Goal: Task Accomplishment & Management: Use online tool/utility

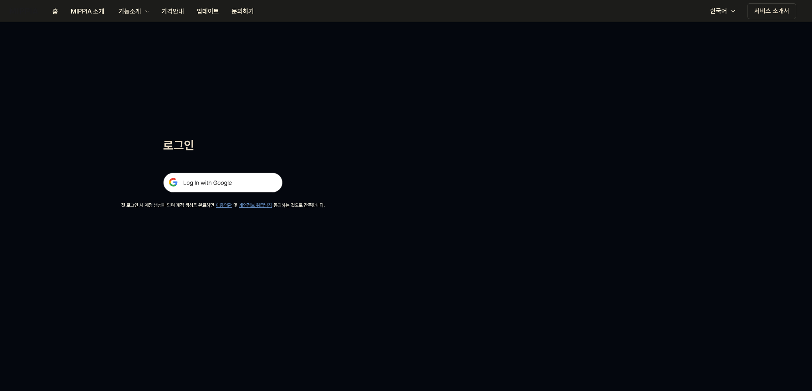
click at [217, 187] on img at bounding box center [222, 183] width 119 height 20
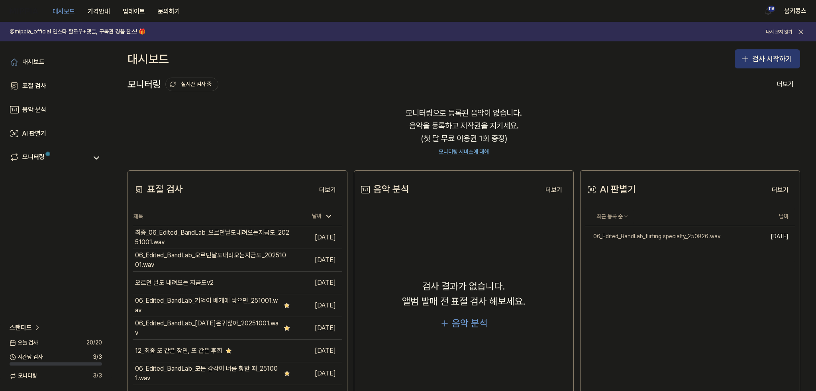
click at [772, 54] on button "검사 시작하기" at bounding box center [766, 58] width 65 height 19
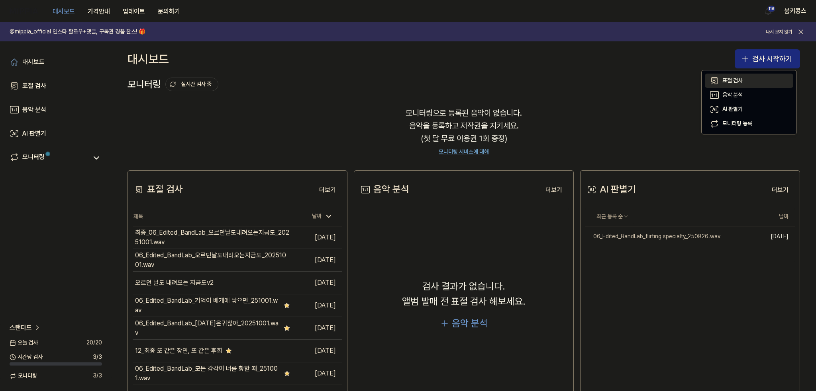
click at [740, 80] on div "표절 검사" at bounding box center [732, 81] width 20 height 8
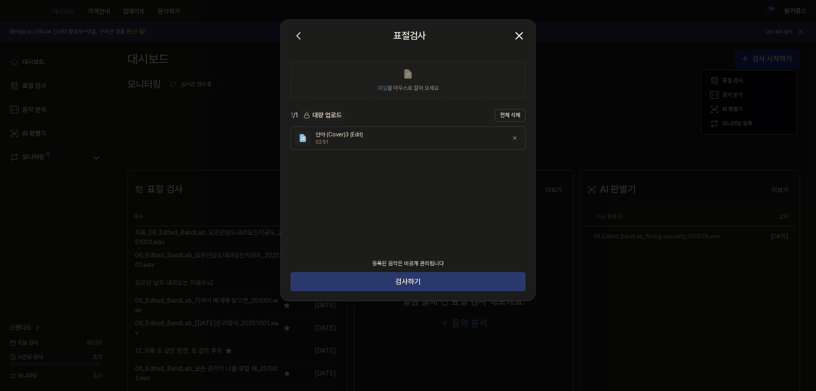
click at [441, 286] on button "검사하기" at bounding box center [407, 281] width 235 height 19
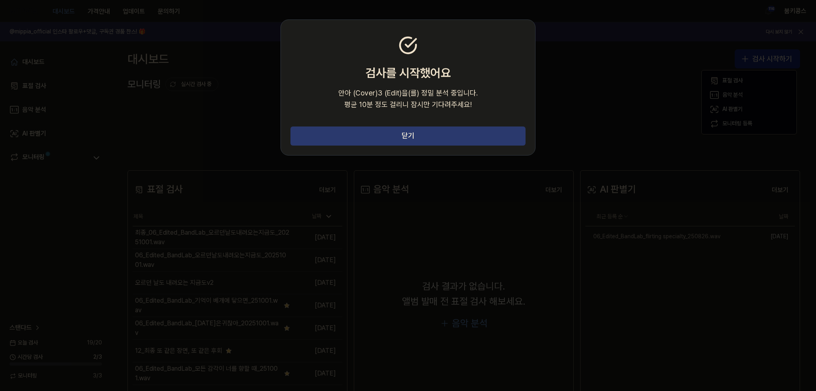
click at [332, 137] on button "닫기" at bounding box center [407, 136] width 235 height 19
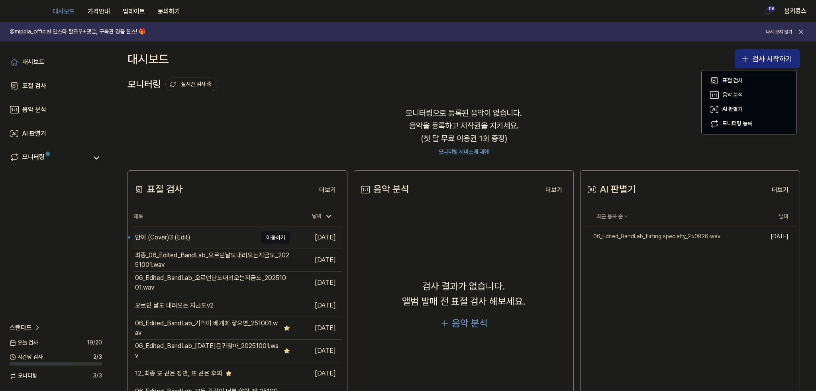
click at [176, 246] on div "안아 (Cover)3 (Edit)" at bounding box center [195, 238] width 125 height 22
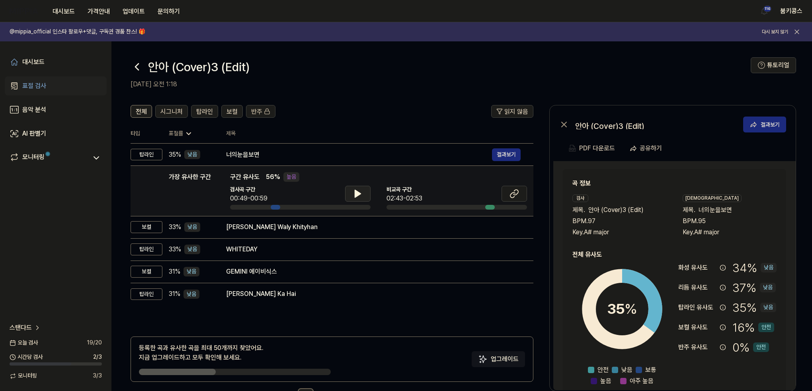
click at [367, 193] on button at bounding box center [357, 194] width 25 height 16
click at [511, 193] on icon at bounding box center [515, 194] width 10 height 10
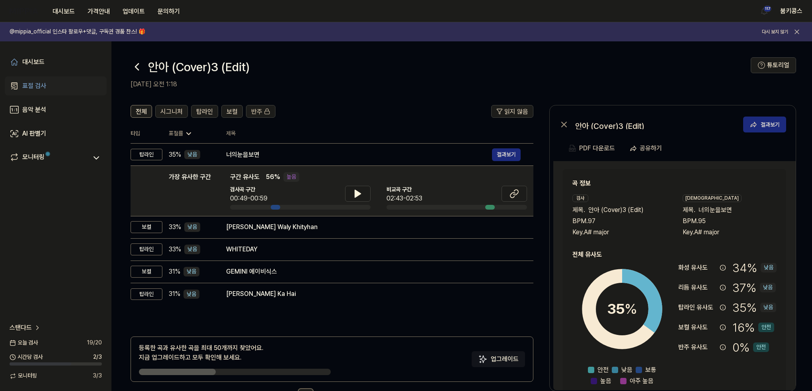
click at [138, 69] on icon at bounding box center [136, 67] width 3 height 6
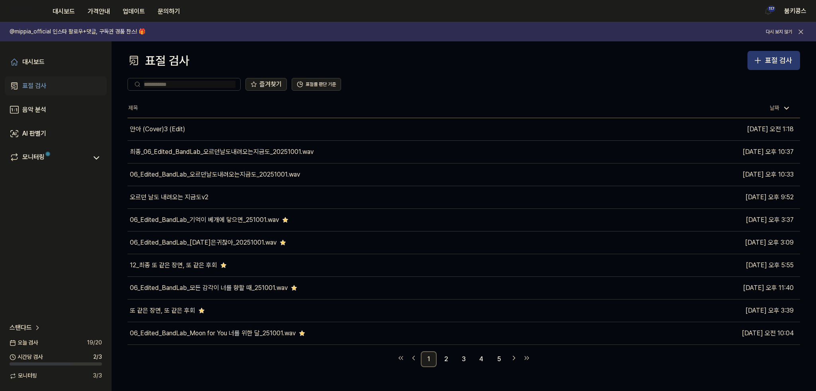
click at [773, 59] on div "표절 검사" at bounding box center [778, 61] width 27 height 12
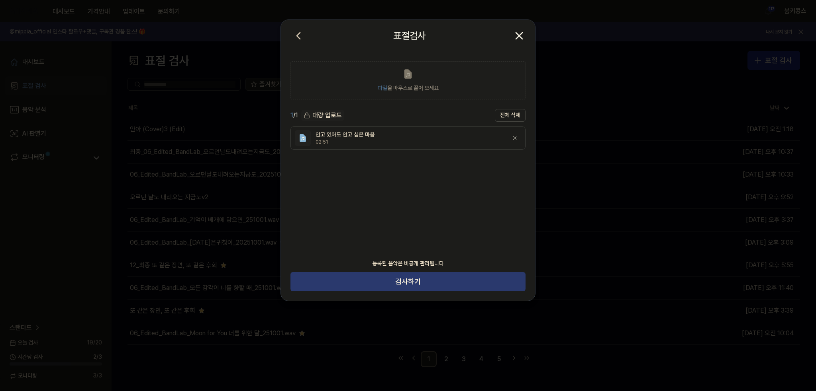
click at [417, 285] on button "검사하기" at bounding box center [407, 281] width 235 height 19
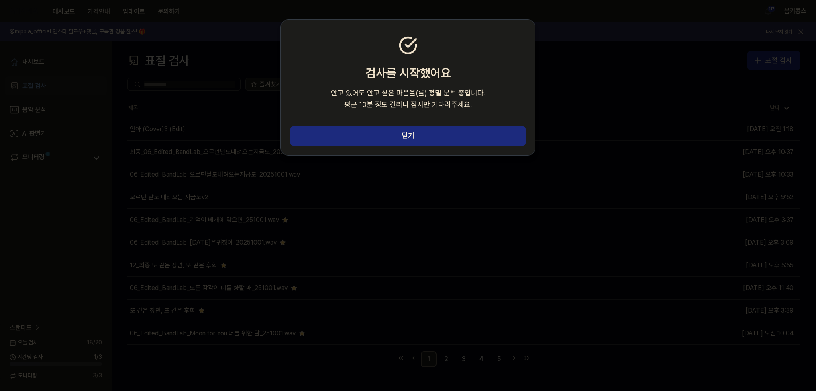
click at [414, 126] on section "검사를 시작했어요 안고 있어도 안고 싶은 마음 을(를) 정밀 분석 중입니다. 평균 10분 정도 걸리니 잠시만 기다려주세요!" at bounding box center [408, 73] width 254 height 107
click at [405, 133] on button "닫기" at bounding box center [407, 136] width 235 height 19
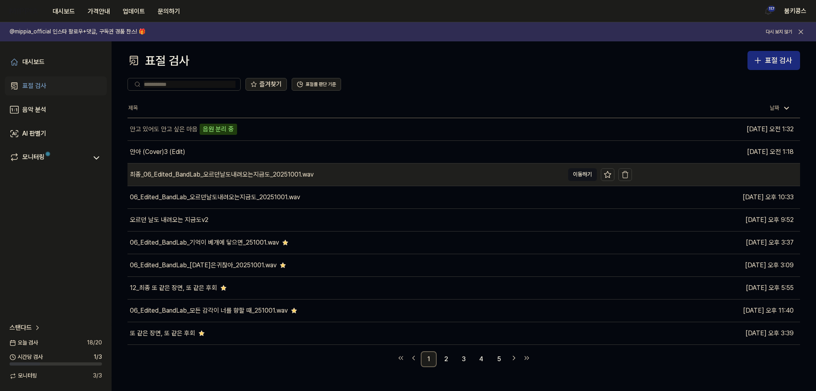
click at [483, 176] on div "최종_06_Edited_BandLab_오르던날도내려오는지금도_20251001.wav" at bounding box center [345, 175] width 436 height 22
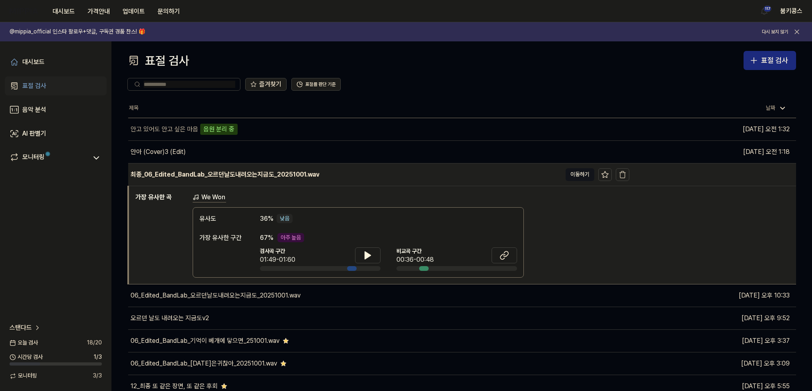
click at [480, 178] on div "최종_06_Edited_BandLab_오르던날도내려오는지금도_20251001.wav" at bounding box center [345, 175] width 434 height 22
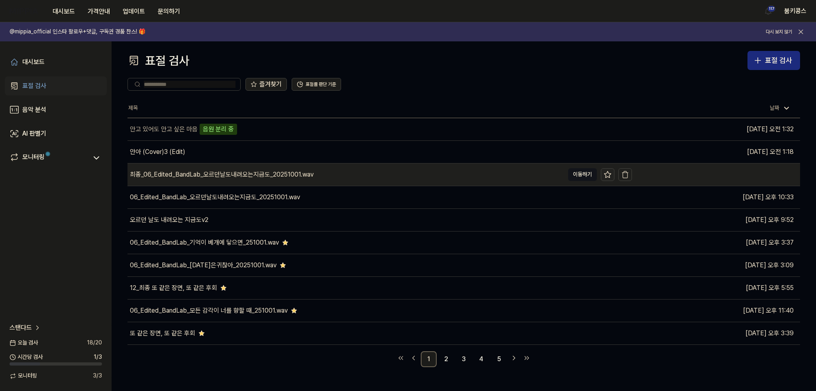
click at [607, 173] on icon at bounding box center [607, 175] width 8 height 8
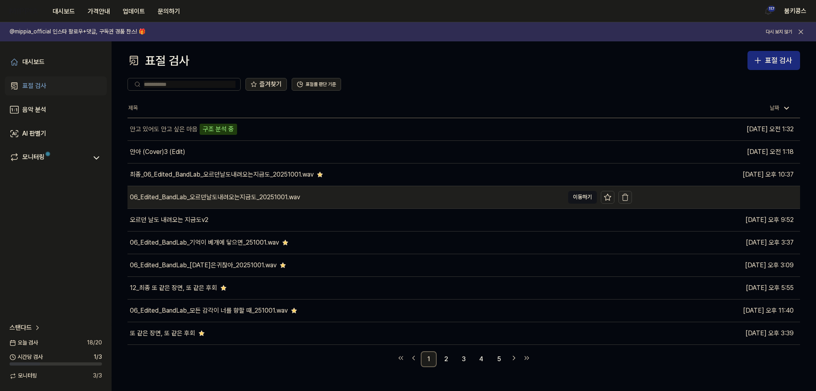
click at [623, 198] on icon "button" at bounding box center [625, 198] width 8 height 8
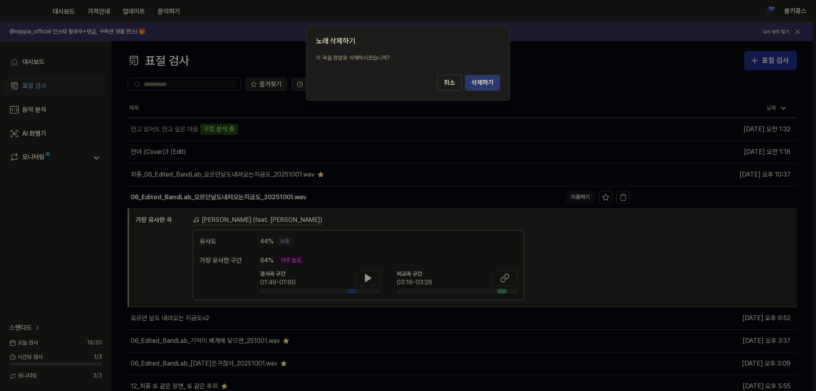
click at [483, 84] on button "삭제하기" at bounding box center [482, 83] width 35 height 16
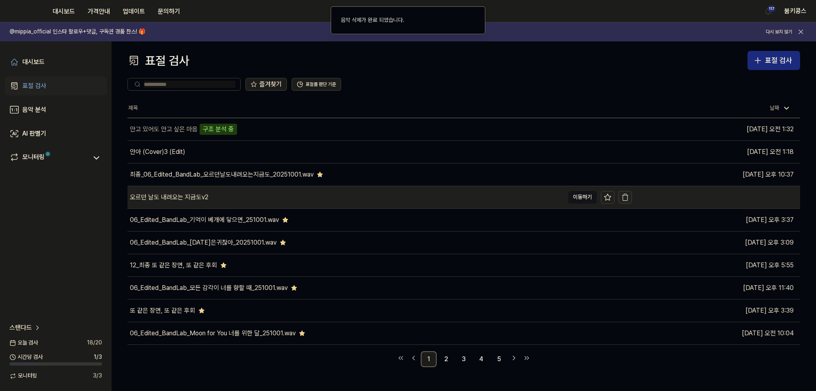
click at [626, 196] on icon "button" at bounding box center [625, 198] width 8 height 8
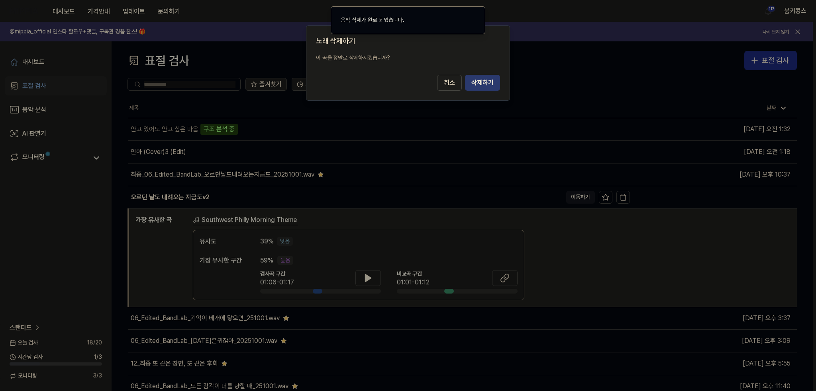
click at [491, 81] on button "삭제하기" at bounding box center [482, 83] width 35 height 16
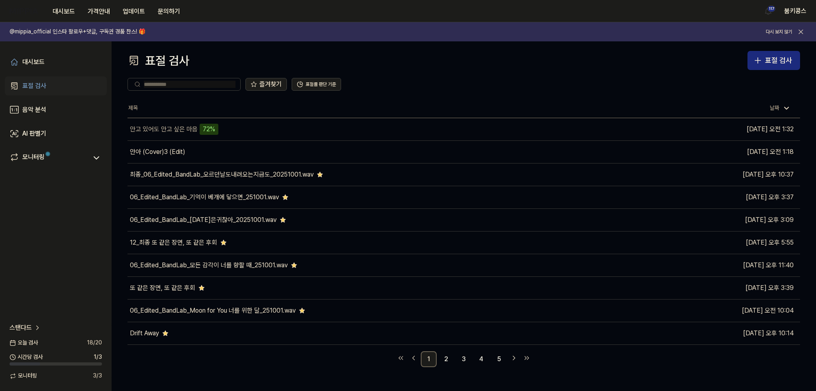
click at [82, 242] on div "대시보드 표절 검사 음악 분석 AI 판별기 모니터링 스탠다드 [DATE] 검사 18 / 20 시간당 검사 1 / 3 모니터링 3 / 3" at bounding box center [56, 216] width 112 height 350
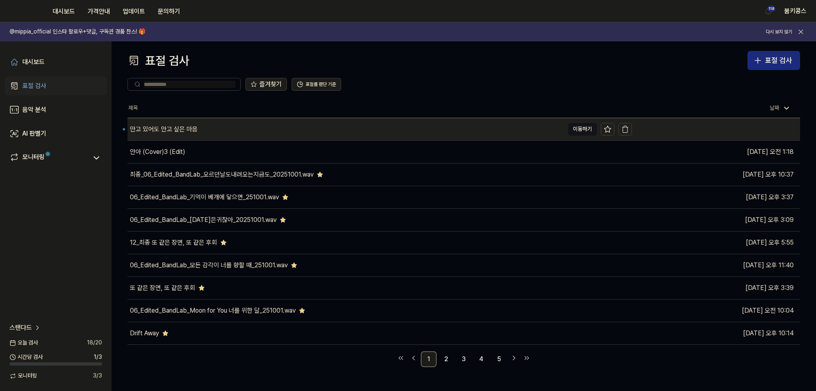
click at [445, 128] on div "안고 있어도 안고 싶은 마음" at bounding box center [345, 129] width 436 height 22
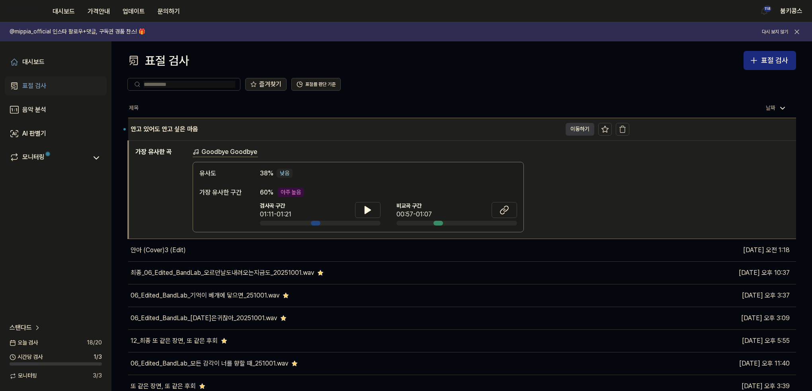
click at [573, 128] on button "이동하기" at bounding box center [580, 129] width 29 height 13
